Goal: Information Seeking & Learning: Learn about a topic

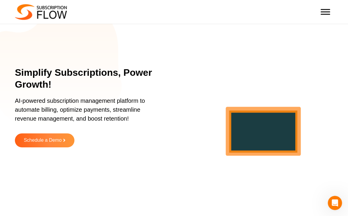
click at [324, 13] on span "Toggle Menu" at bounding box center [325, 12] width 10 height 6
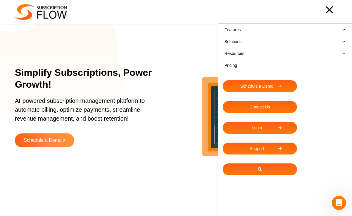
click at [229, 66] on link "Pricing" at bounding box center [285, 65] width 125 height 12
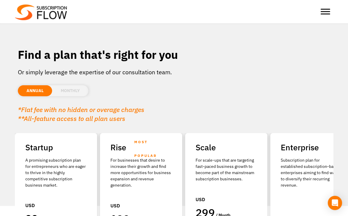
click at [323, 10] on span "Toggle Menu" at bounding box center [325, 9] width 10 height 1
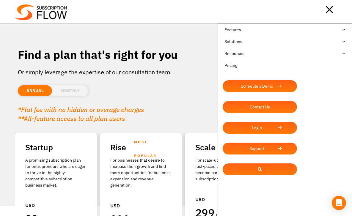
click at [244, 42] on link "Solutions" at bounding box center [285, 42] width 125 height 12
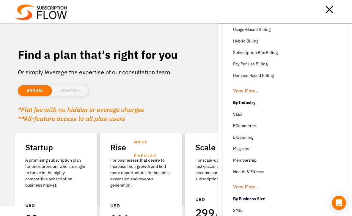
scroll to position [125, 0]
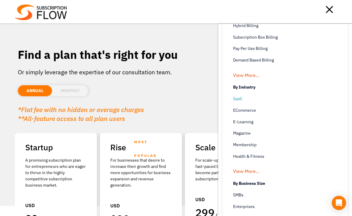
click at [235, 99] on span "SaaS" at bounding box center [237, 99] width 9 height 6
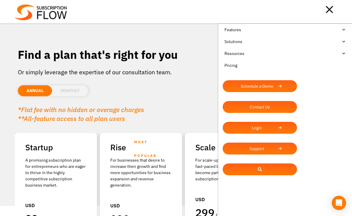
scroll to position [0, 0]
